Goal: Check status: Check status

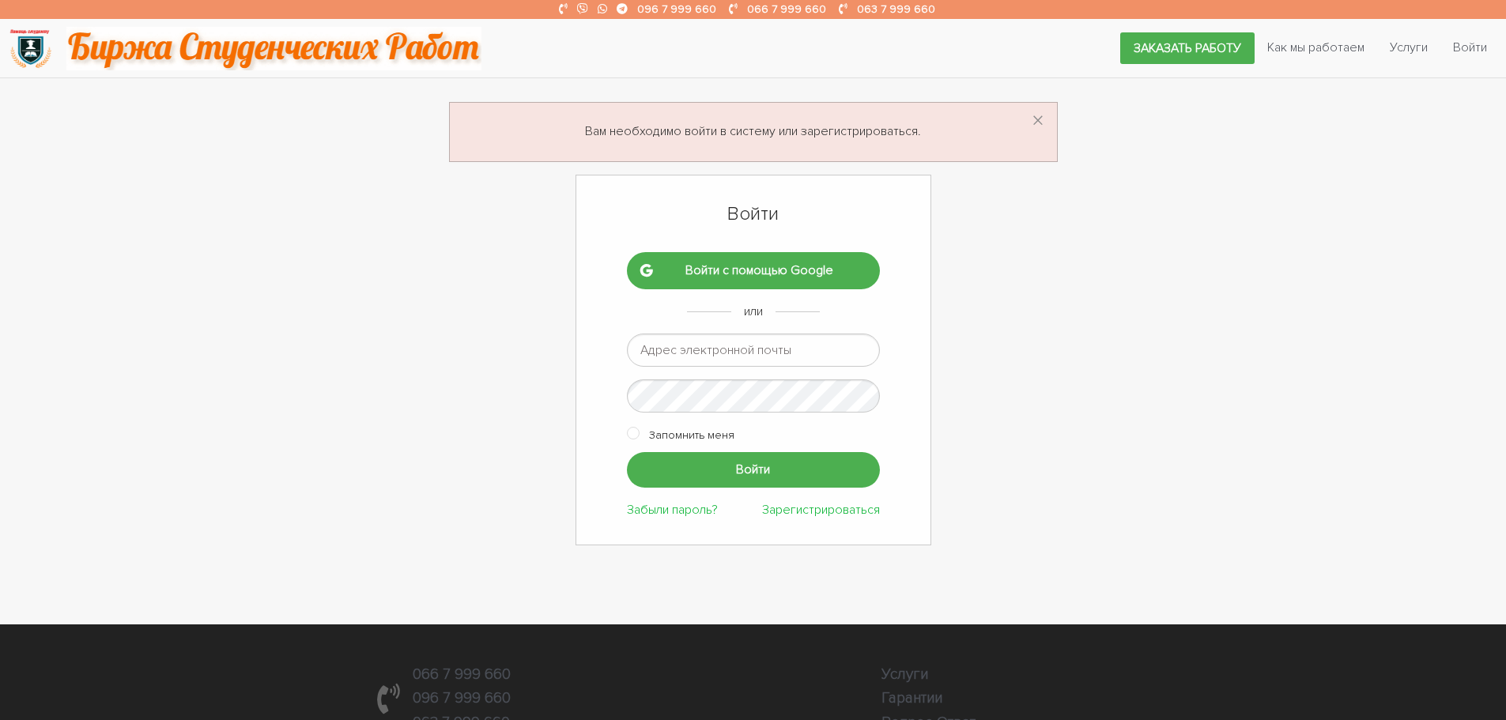
type input "ptv975@gmail.com"
click at [757, 470] on input "Войти" at bounding box center [753, 470] width 253 height 36
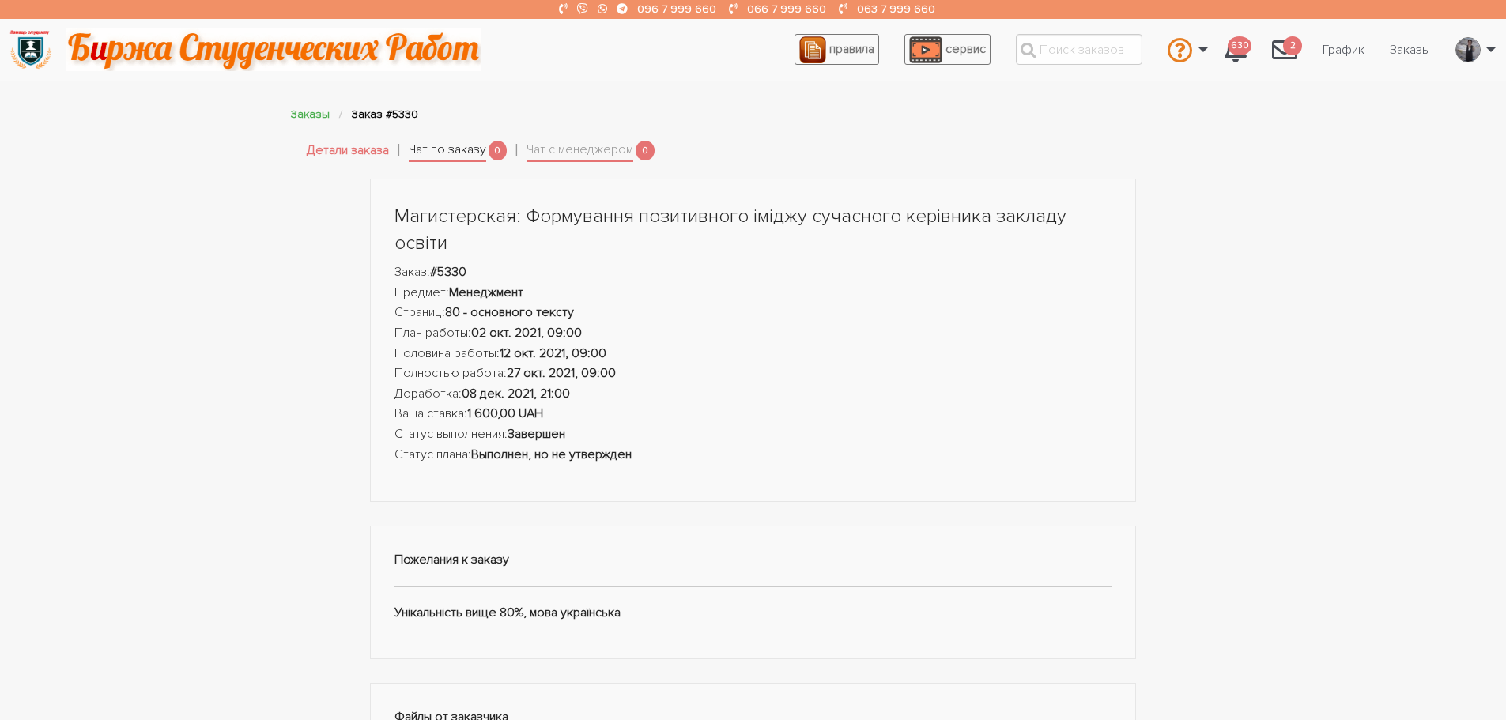
click at [439, 157] on link "Чат по заказу" at bounding box center [447, 151] width 77 height 22
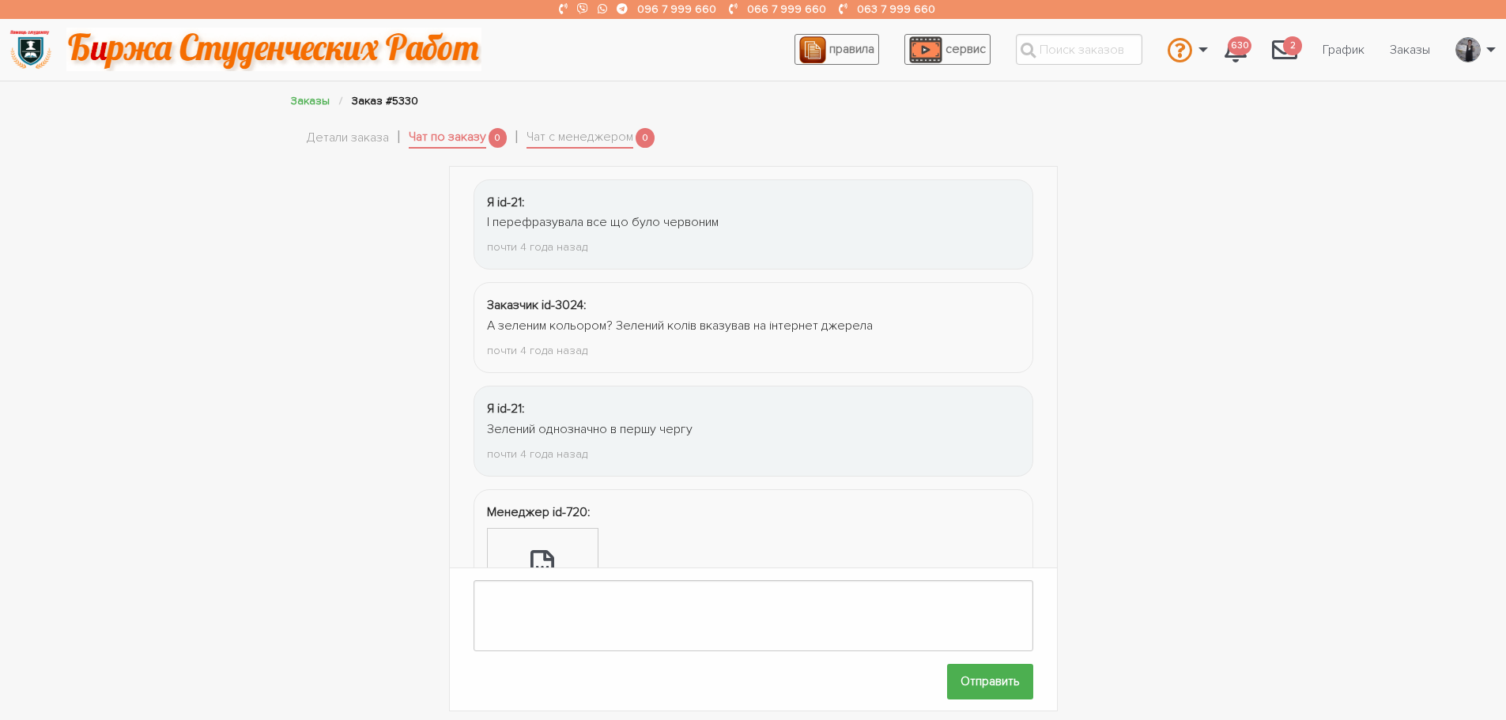
scroll to position [1973, 0]
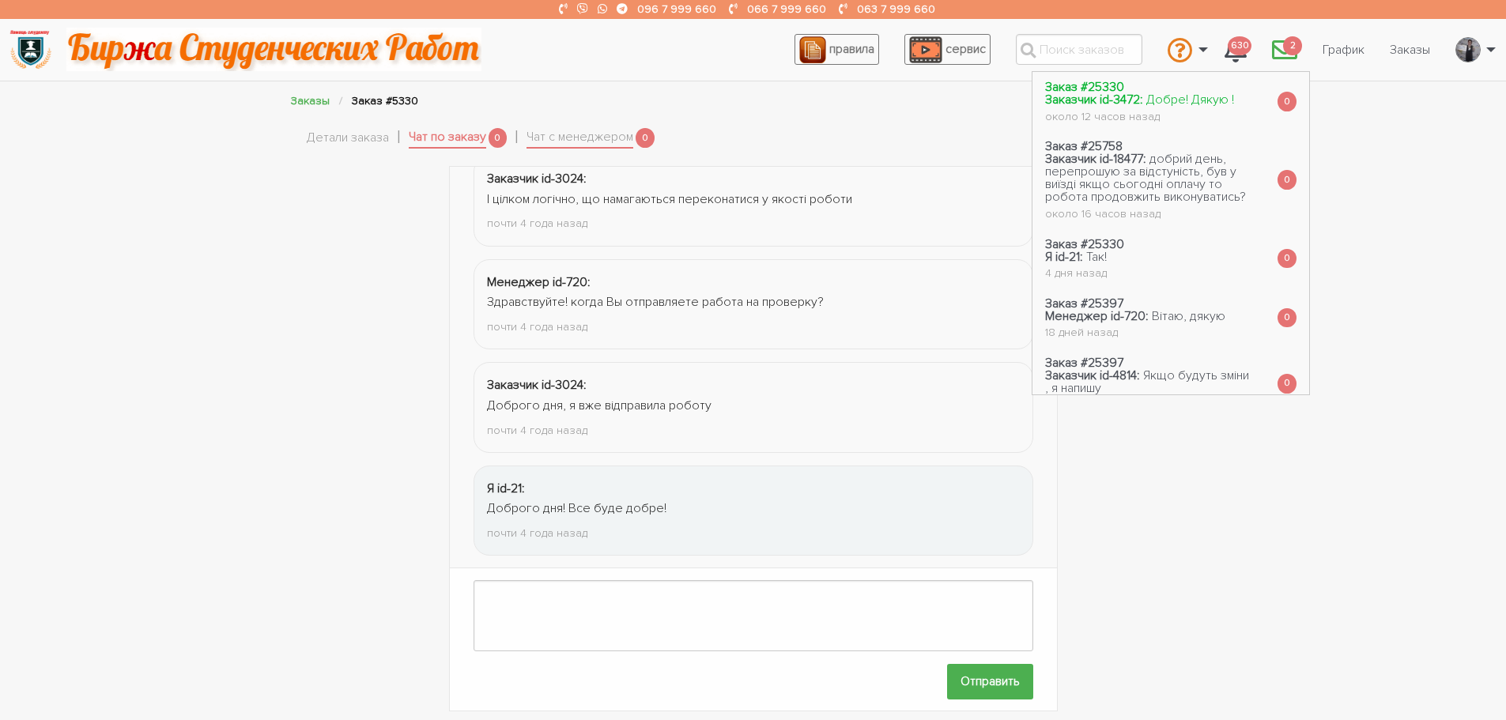
click at [1195, 100] on span "Добре! Дякую !" at bounding box center [1190, 100] width 88 height 16
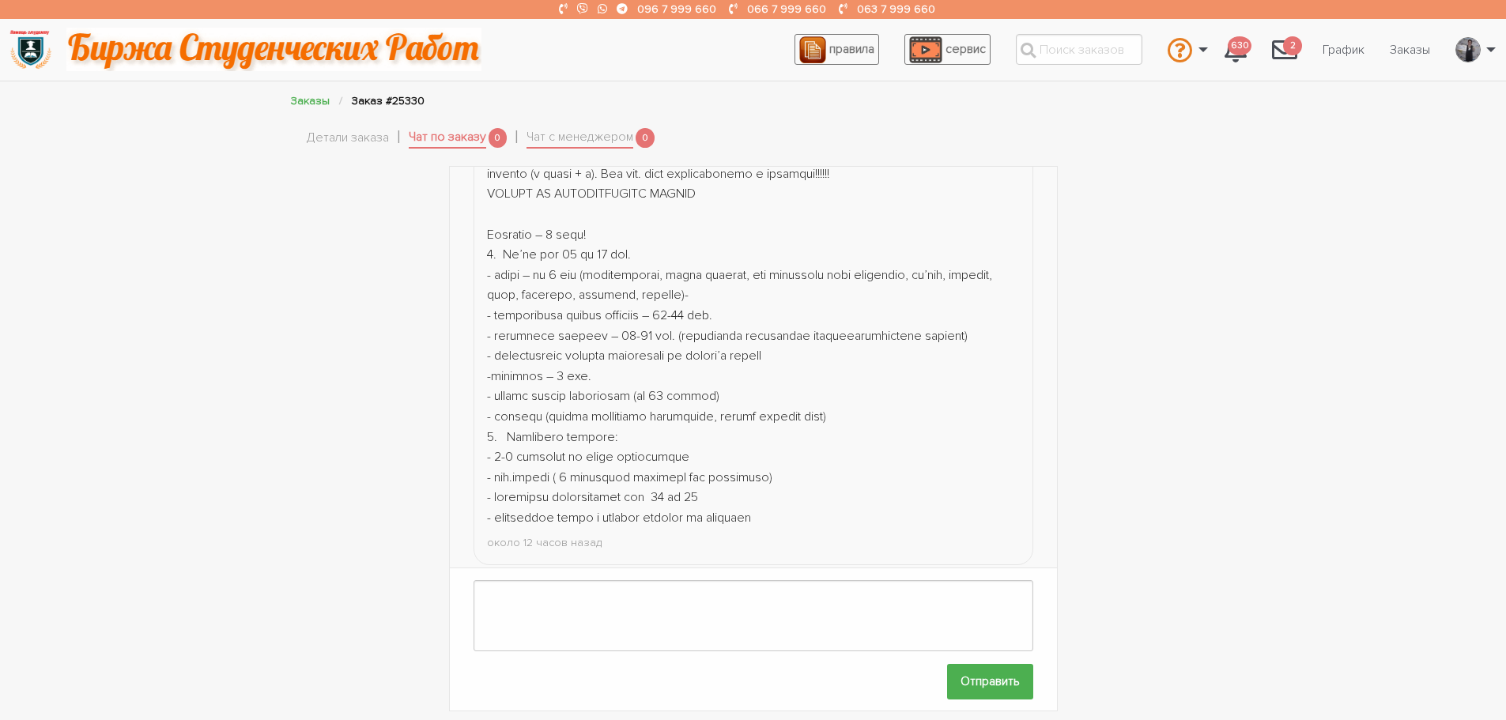
scroll to position [1672, 0]
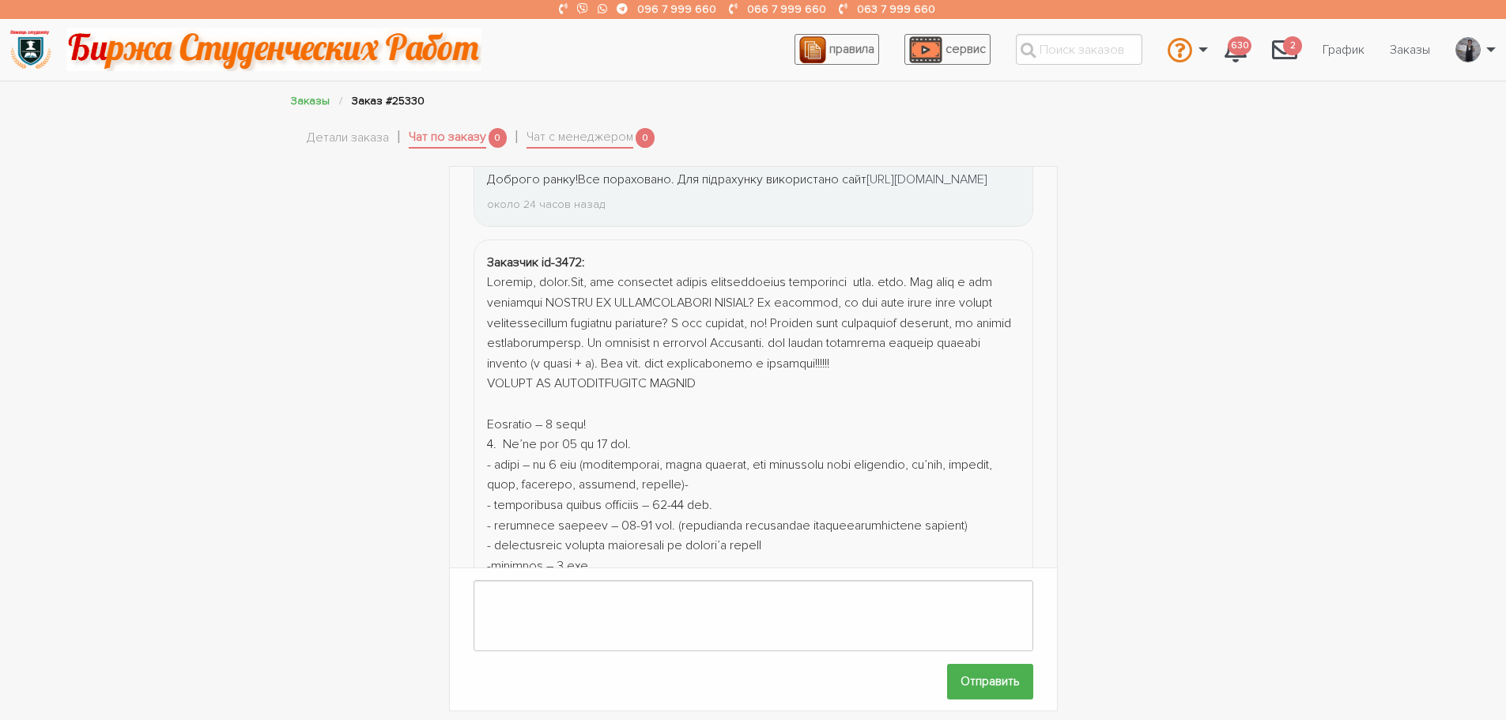
drag, startPoint x: 804, startPoint y: 427, endPoint x: 760, endPoint y: 414, distance: 46.0
drag, startPoint x: 760, startPoint y: 414, endPoint x: 758, endPoint y: 440, distance: 26.1
click at [758, 440] on div at bounding box center [753, 495] width 533 height 445
drag, startPoint x: 758, startPoint y: 440, endPoint x: 350, endPoint y: 137, distance: 508.4
click at [350, 137] on link "Детали заказа" at bounding box center [348, 138] width 82 height 21
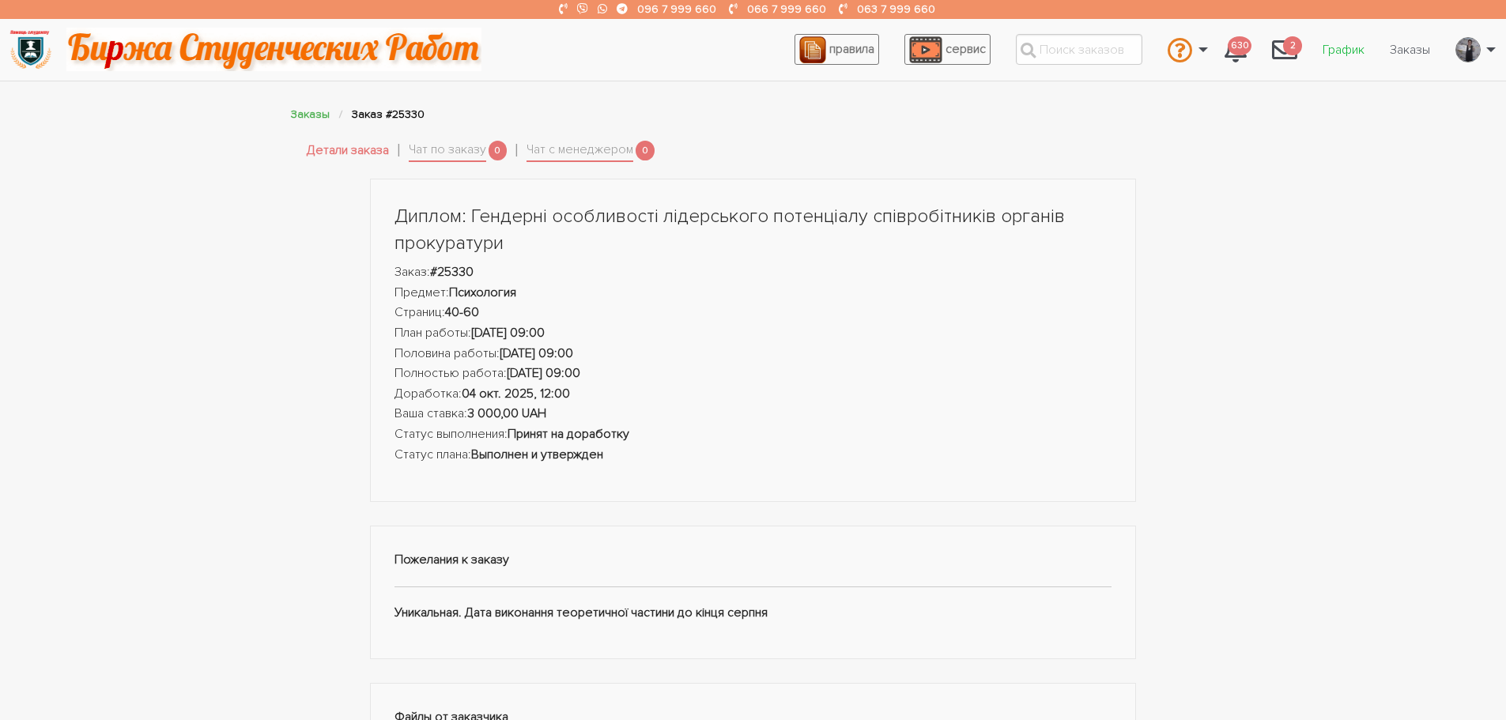
click at [1344, 47] on link "График" at bounding box center [1343, 50] width 67 height 30
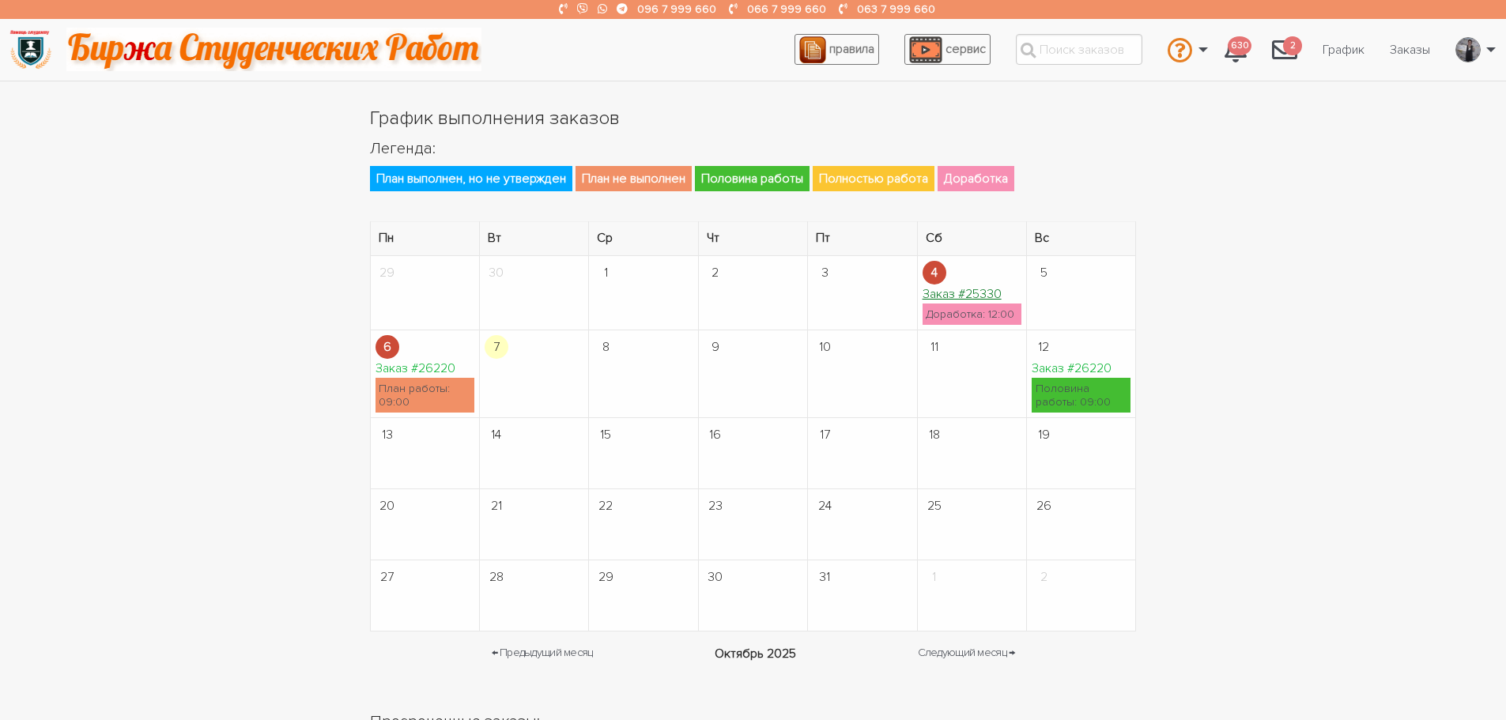
click at [977, 296] on link "Заказ #25330" at bounding box center [961, 294] width 79 height 16
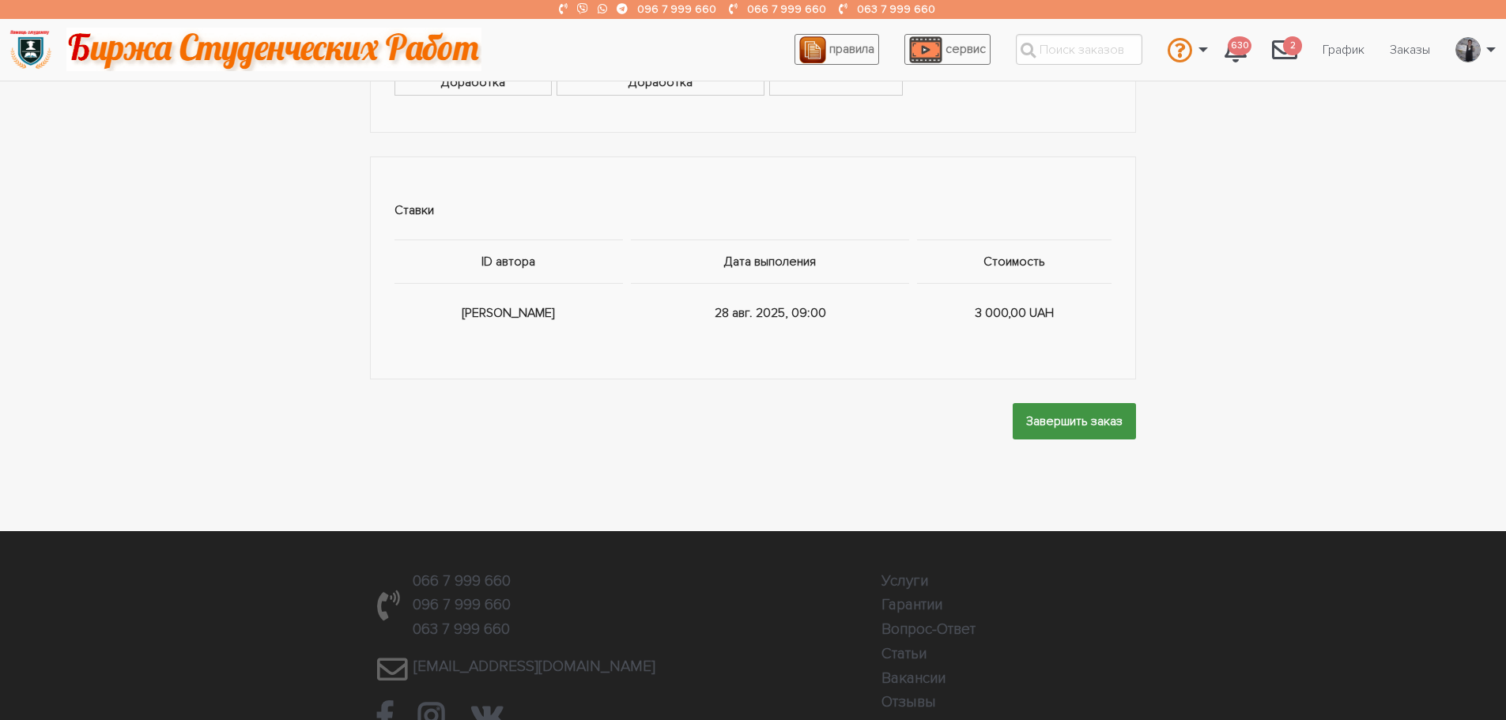
scroll to position [1423, 0]
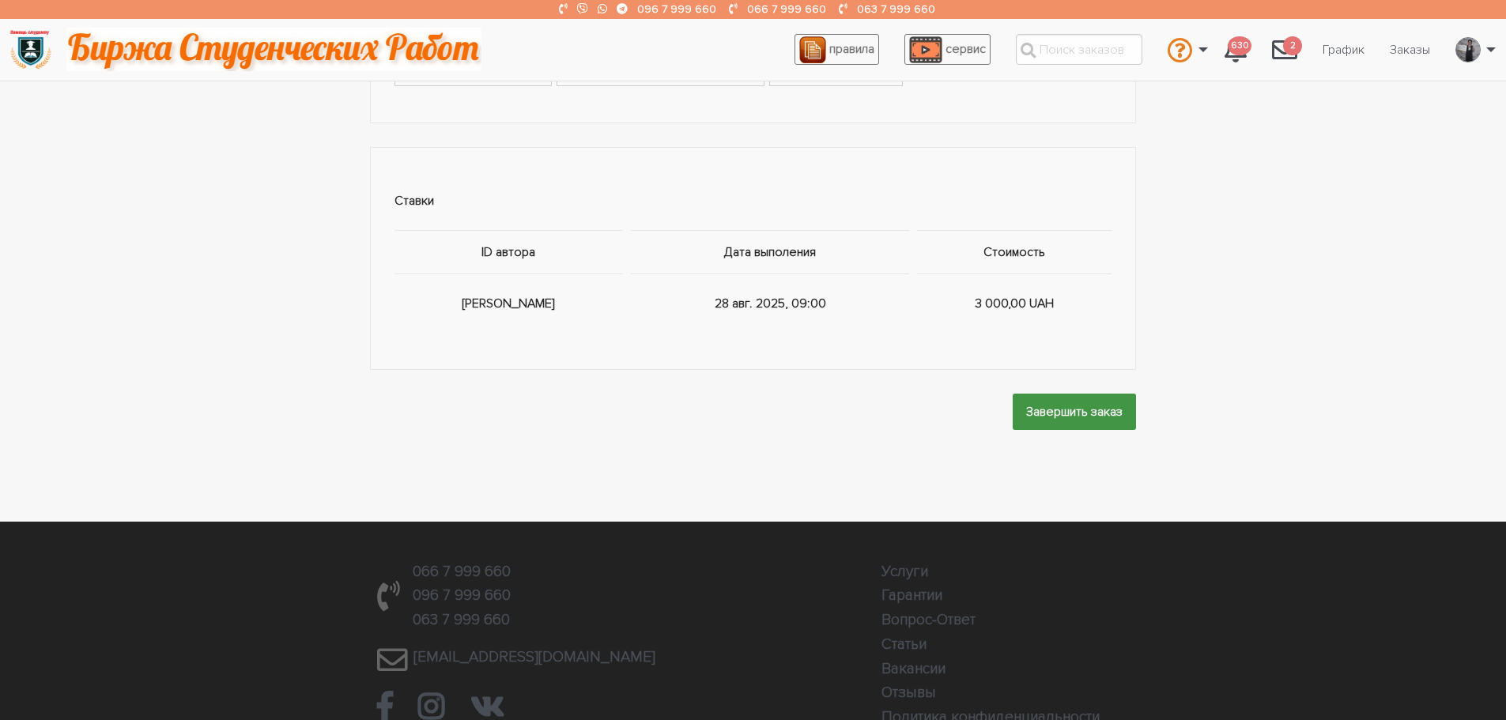
click at [1056, 412] on input "Завершить заказ" at bounding box center [1074, 412] width 123 height 36
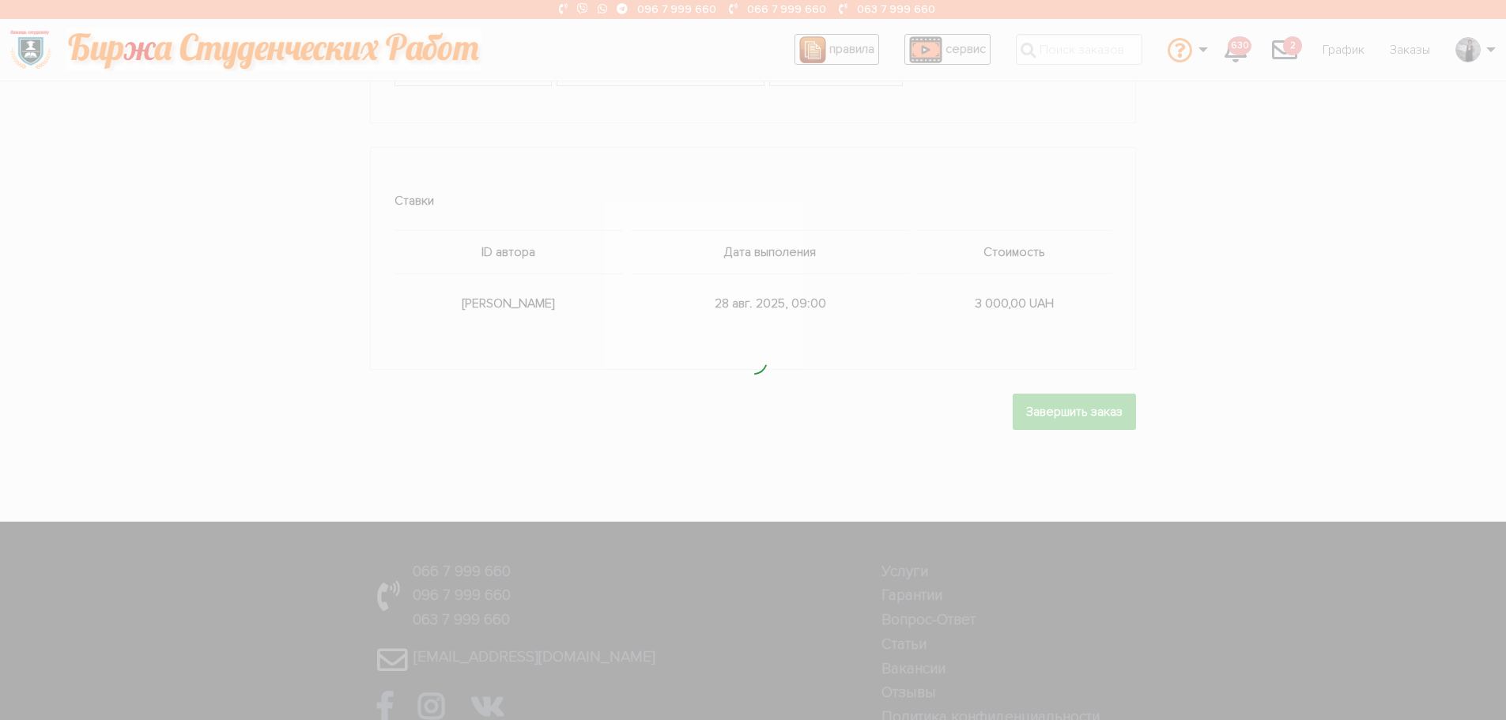
scroll to position [0, 0]
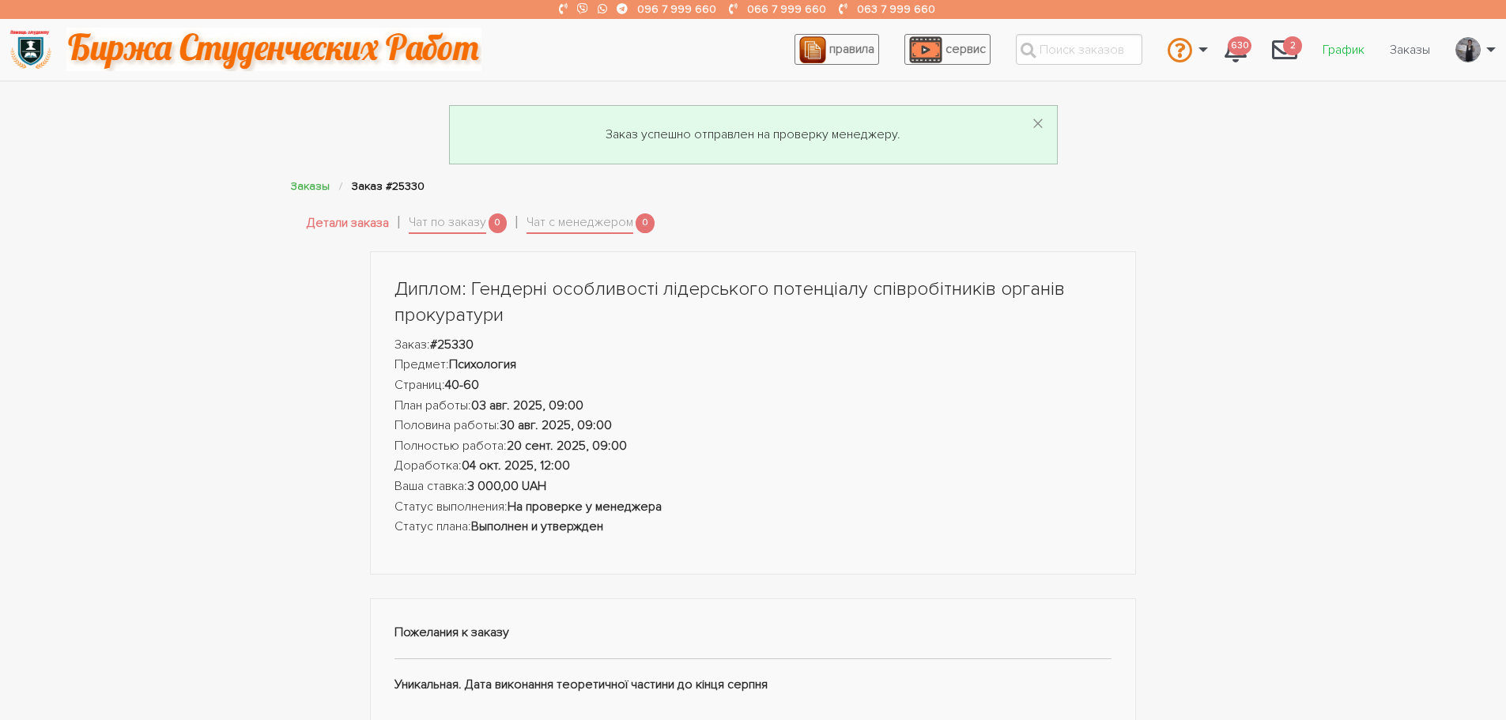
click at [1334, 51] on link "График" at bounding box center [1343, 50] width 67 height 30
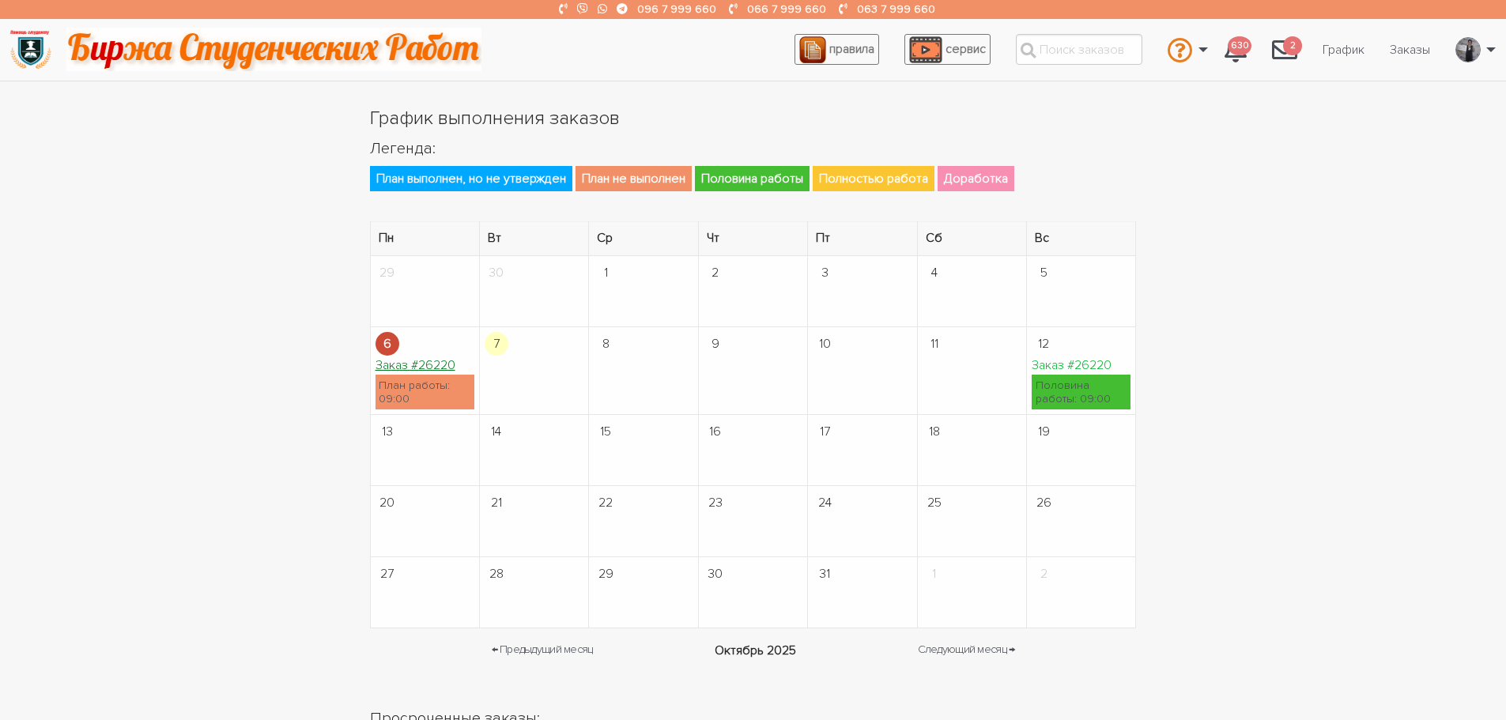
click at [397, 368] on link "Заказ #26220" at bounding box center [415, 365] width 80 height 16
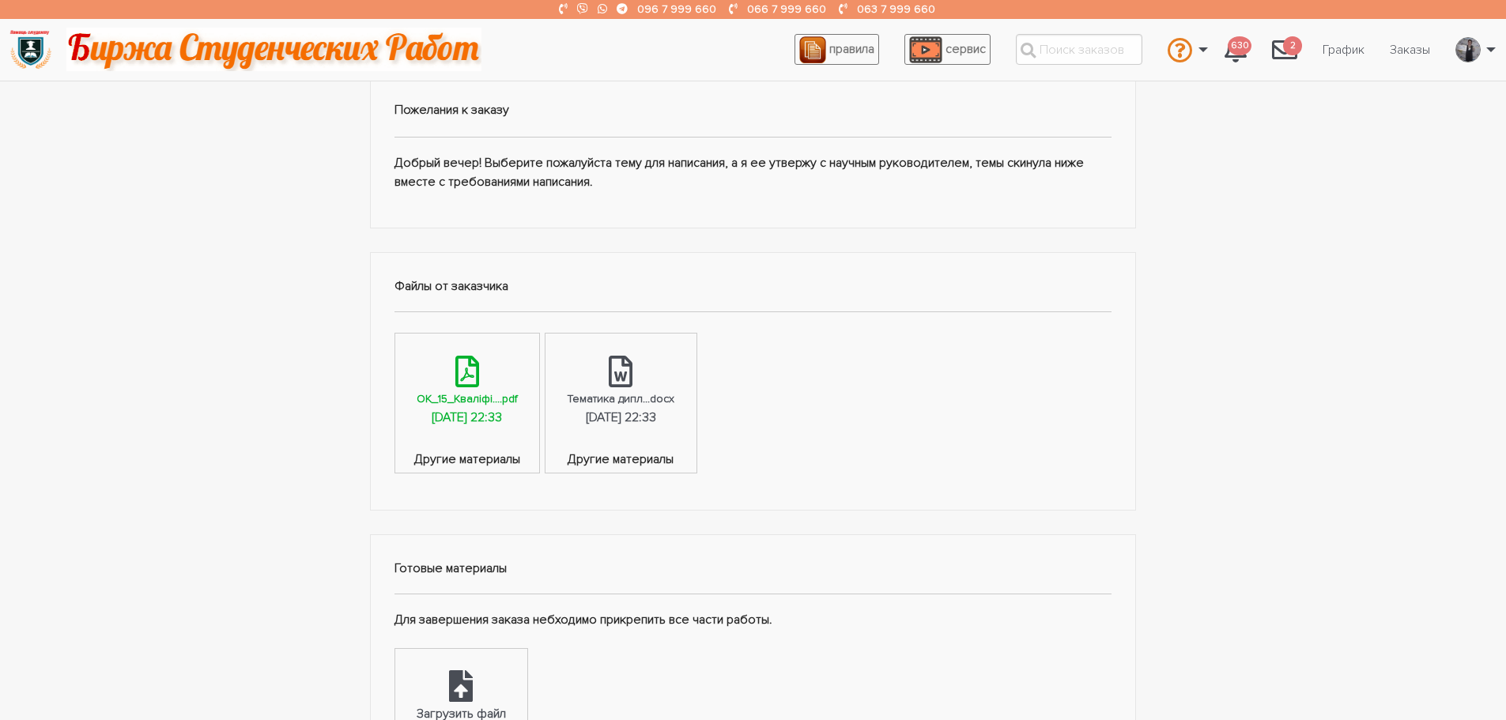
scroll to position [395, 0]
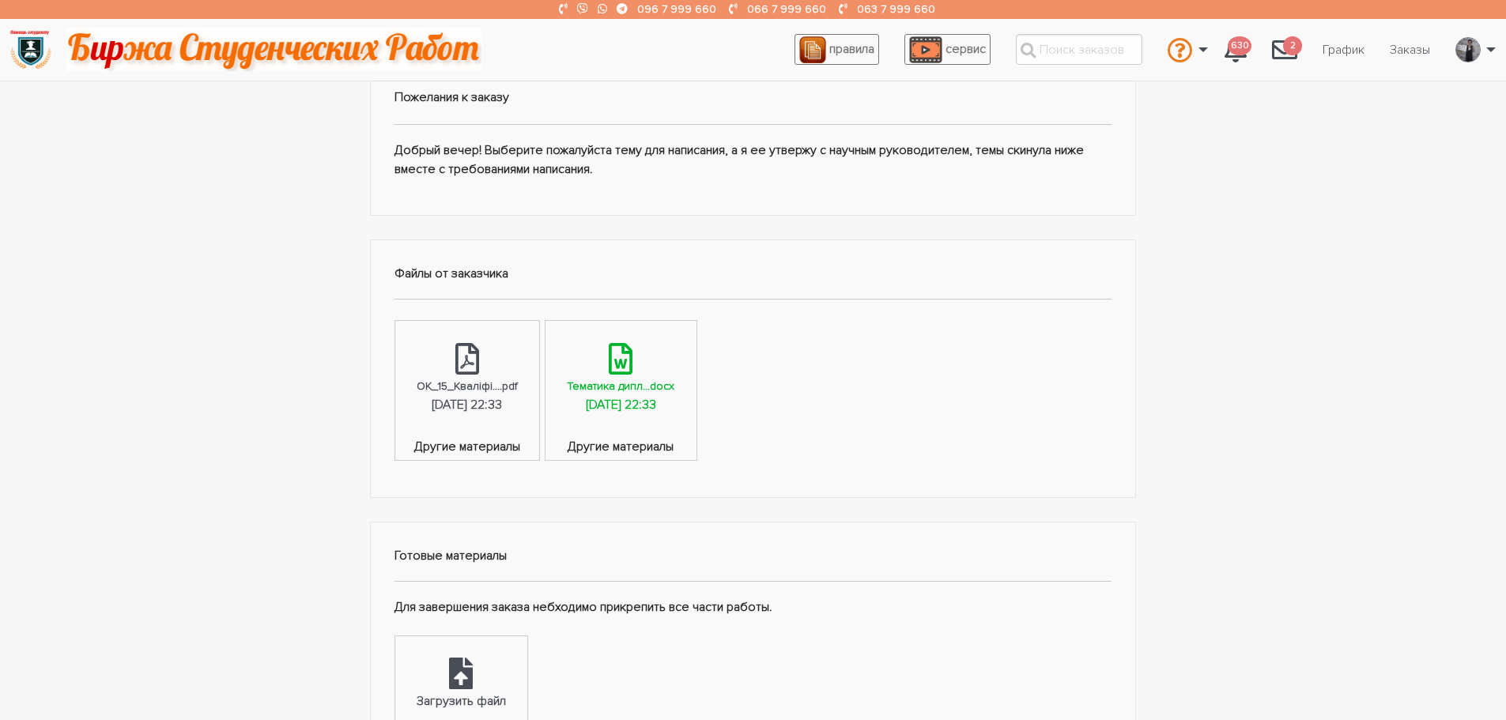
click at [623, 396] on div "[DATE] 22:33" at bounding box center [621, 405] width 70 height 21
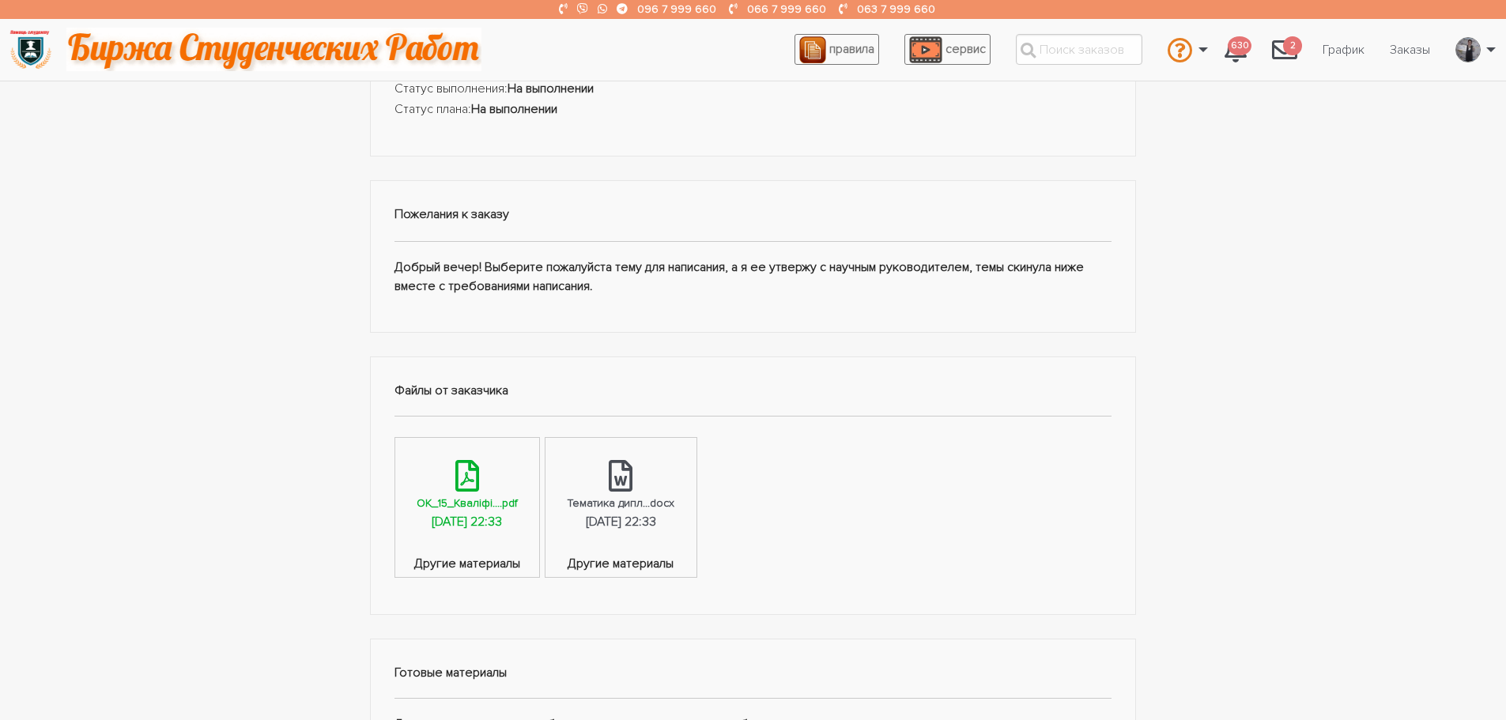
scroll to position [79, 0]
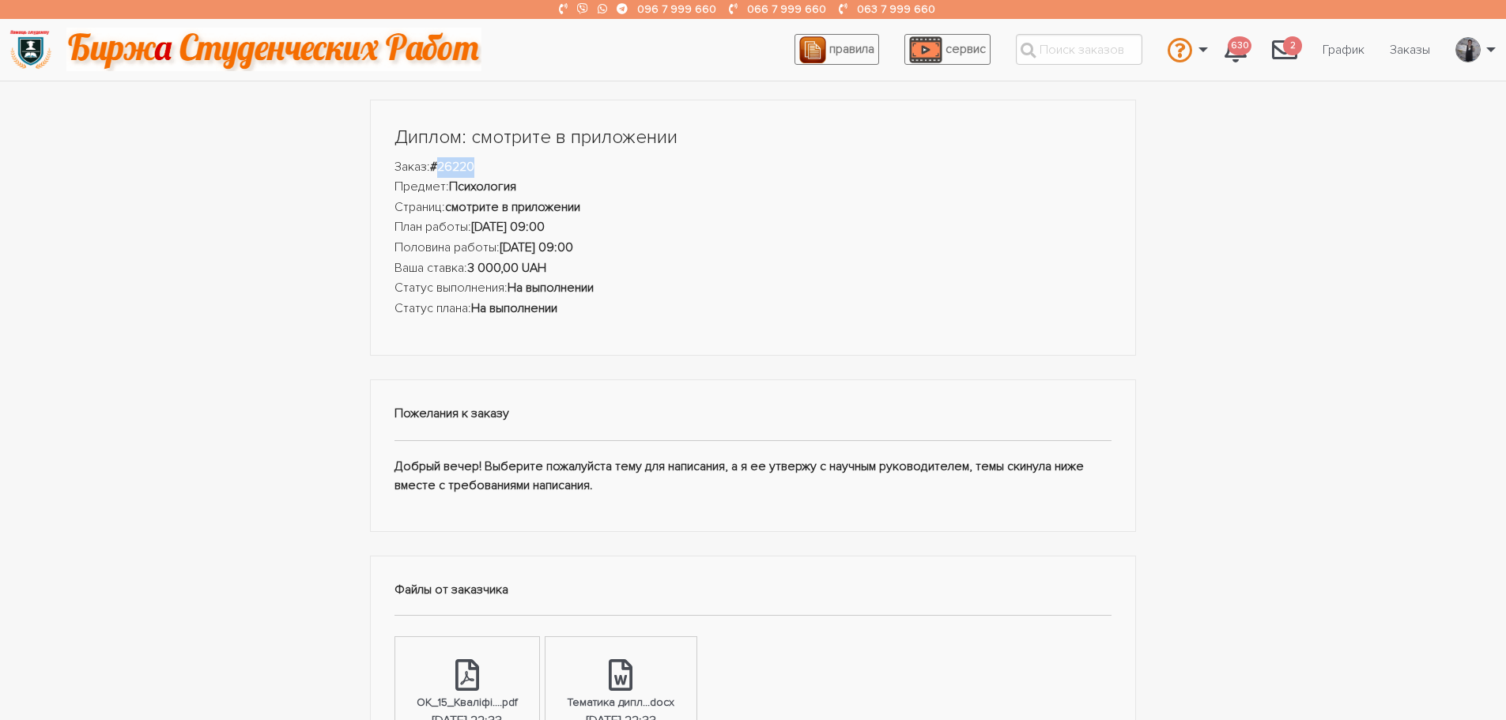
drag, startPoint x: 495, startPoint y: 165, endPoint x: 442, endPoint y: 156, distance: 53.8
click at [442, 156] on header "Диплом: смотрите в приложении Заказ: #26220 Предмет: Психология Страниц: смотри…" at bounding box center [753, 221] width 718 height 194
copy strong "26220"
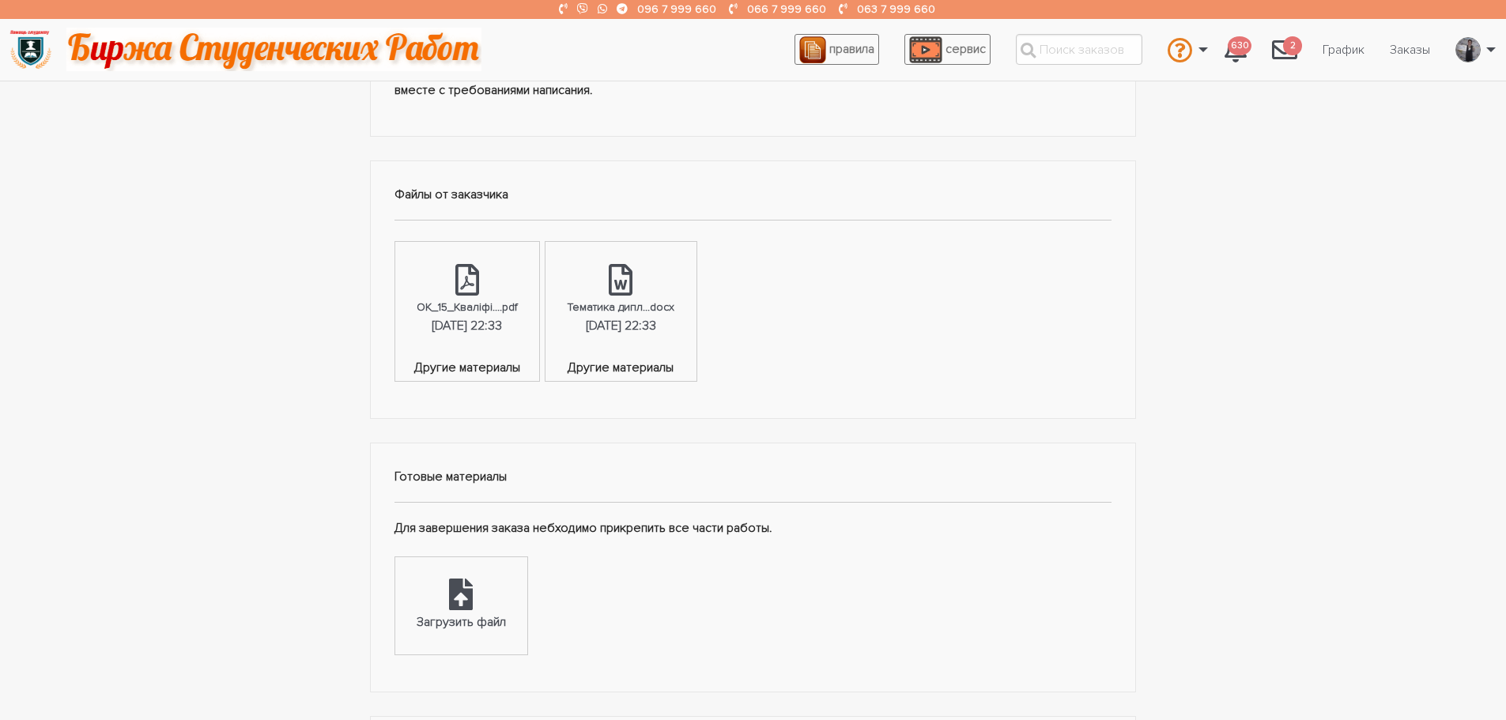
scroll to position [553, 0]
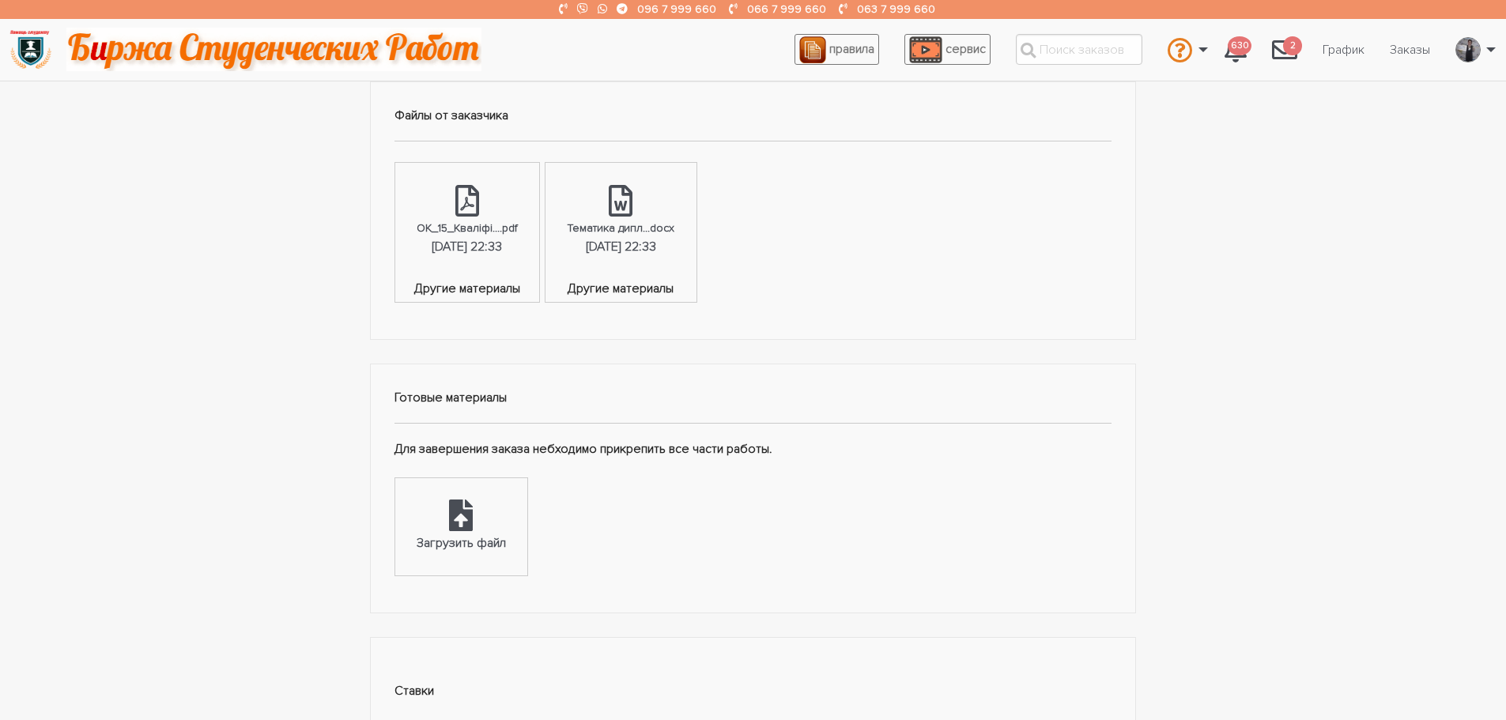
click at [738, 490] on ul "Загрузить файл План по заказу Загрузить файл Половина работы Загрузить файл Раб…" at bounding box center [753, 524] width 718 height 104
click at [458, 531] on div at bounding box center [461, 517] width 24 height 35
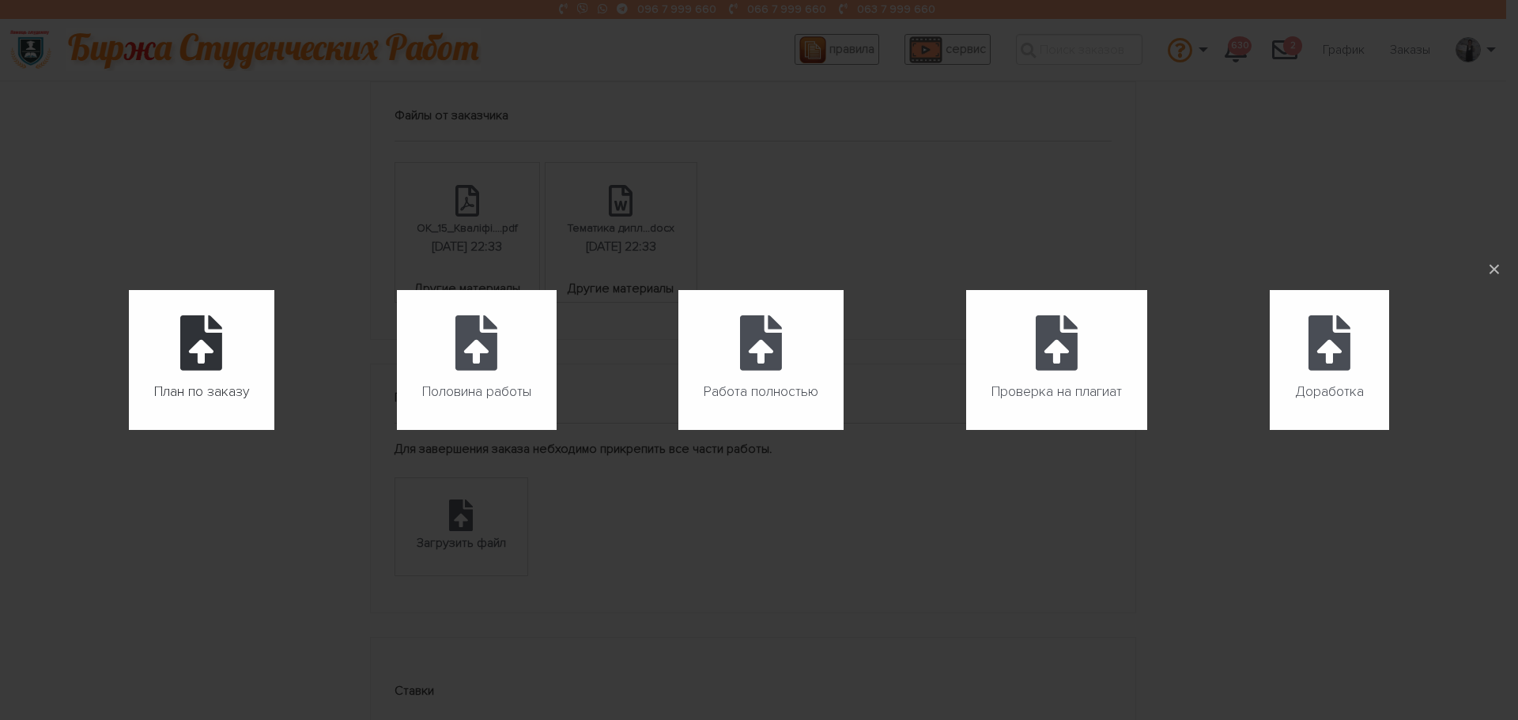
click at [210, 362] on icon at bounding box center [201, 342] width 42 height 55
click at [130, 430] on input "План по заказу" at bounding box center [129, 430] width 1 height 1
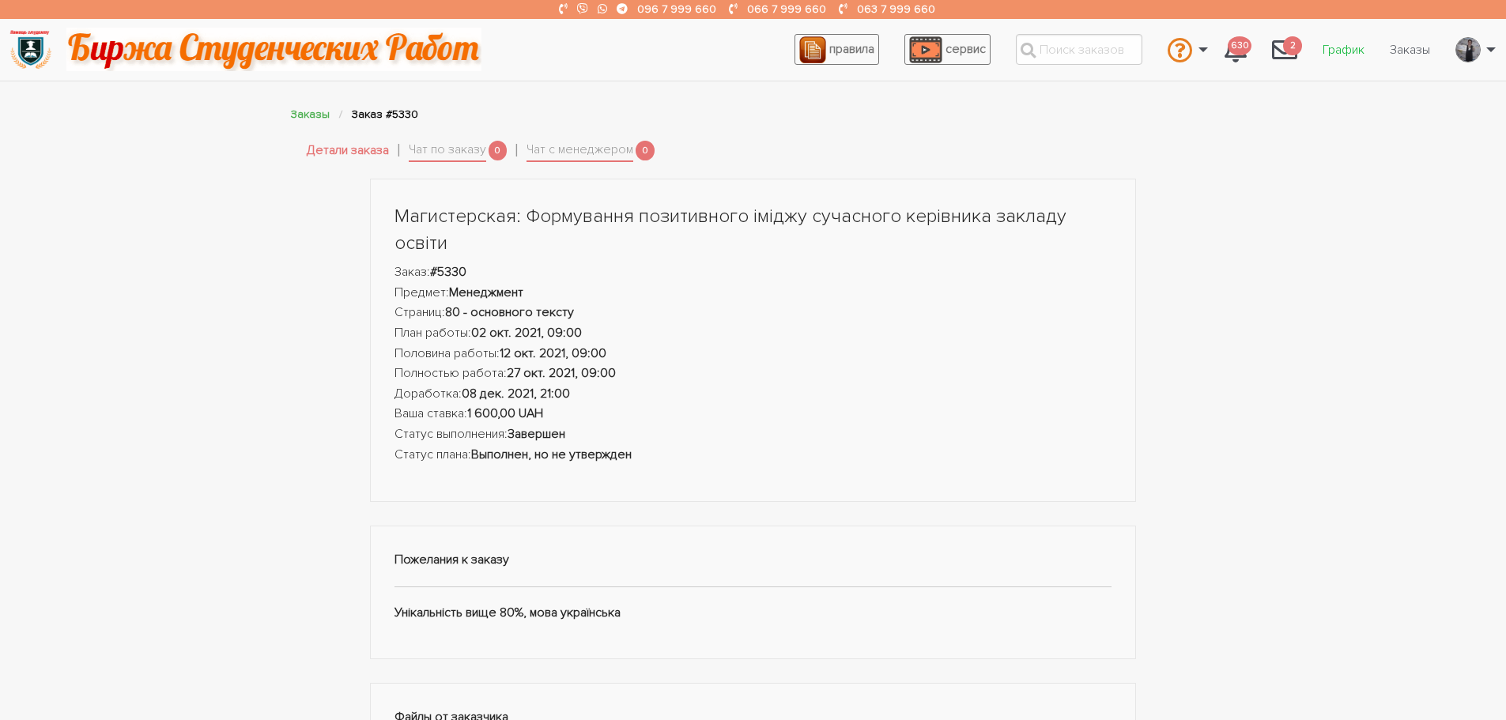
click at [1343, 51] on link "График" at bounding box center [1343, 50] width 67 height 30
